Goal: Task Accomplishment & Management: Manage account settings

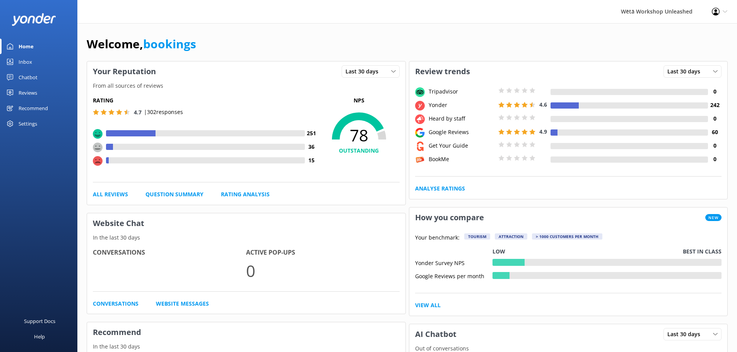
click at [720, 16] on div "Profile Settings Logout" at bounding box center [719, 11] width 35 height 23
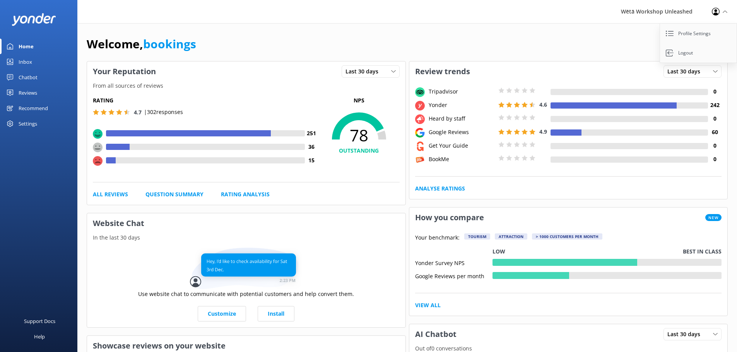
drag, startPoint x: 689, startPoint y: 37, endPoint x: 710, endPoint y: 29, distance: 21.7
click at [689, 37] on link "Profile Settings" at bounding box center [698, 33] width 77 height 19
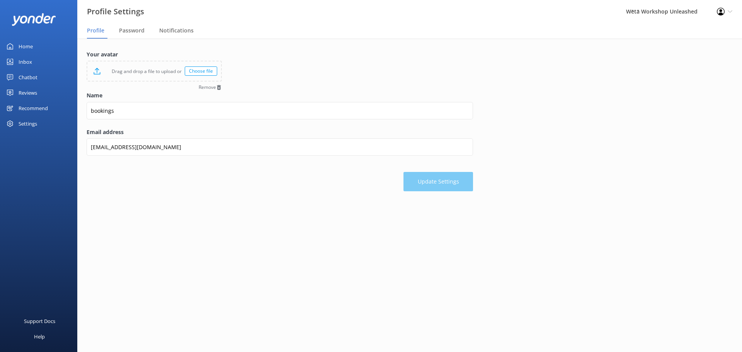
click at [729, 4] on div "Profile Settings Logout" at bounding box center [725, 11] width 35 height 23
click at [698, 52] on link "Logout" at bounding box center [703, 52] width 77 height 19
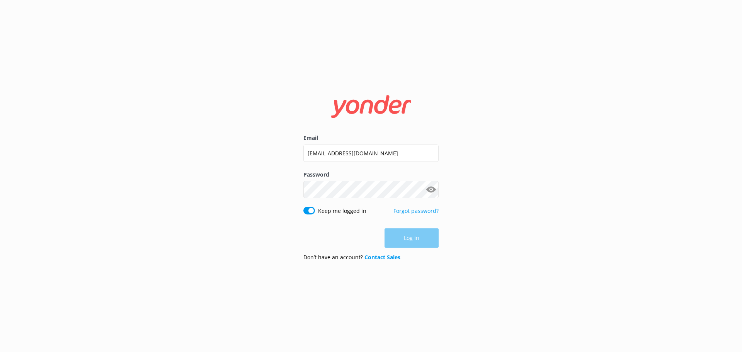
click at [376, 157] on input "[EMAIL_ADDRESS][DOMAIN_NAME]" at bounding box center [371, 153] width 135 height 17
click at [417, 158] on input "[EMAIL_ADDRESS][DOMAIN_NAME]" at bounding box center [371, 153] width 135 height 17
drag, startPoint x: 276, startPoint y: 156, endPoint x: 316, endPoint y: 173, distance: 43.3
click at [264, 159] on div "Email [EMAIL_ADDRESS][DOMAIN_NAME] Password Show password Keep me logged in For…" at bounding box center [371, 176] width 742 height 352
type input "[EMAIL_ADDRESS][DOMAIN_NAME]"
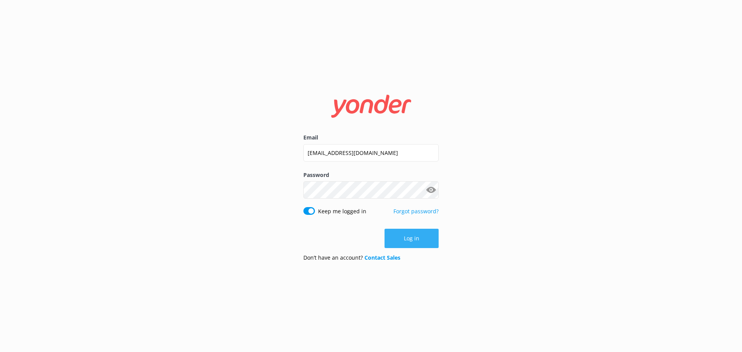
click at [407, 235] on button "Log in" at bounding box center [412, 238] width 54 height 19
